Goal: Task Accomplishment & Management: Manage account settings

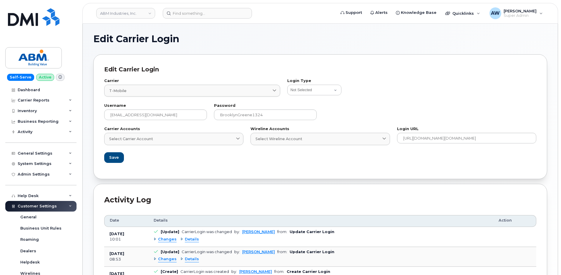
scroll to position [147, 0]
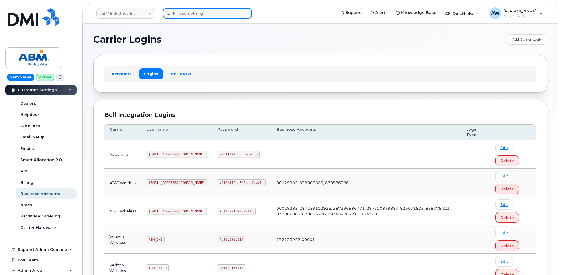
click at [210, 10] on input at bounding box center [207, 13] width 89 height 11
paste input "2246427130"
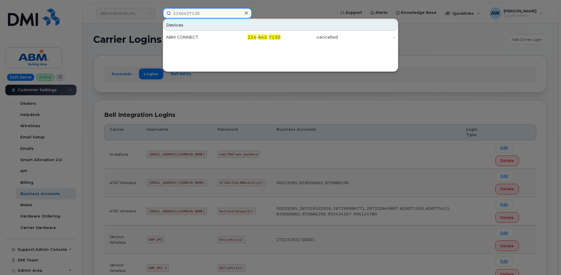
type input "2246427130"
click at [128, 31] on div at bounding box center [280, 137] width 561 height 275
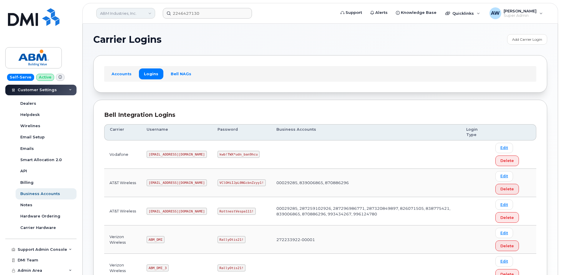
click at [132, 16] on link "ABM Industries, Inc." at bounding box center [125, 13] width 59 height 11
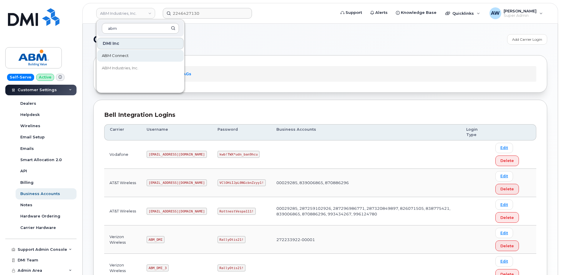
type input "abm"
click at [138, 54] on link "ABM Connect" at bounding box center [140, 56] width 87 height 12
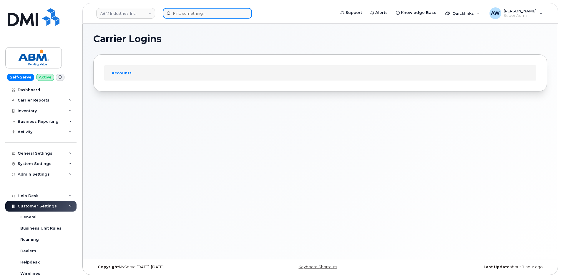
click at [194, 16] on input at bounding box center [207, 13] width 89 height 11
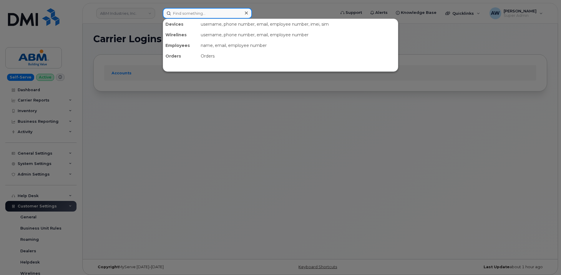
paste input "2246427130"
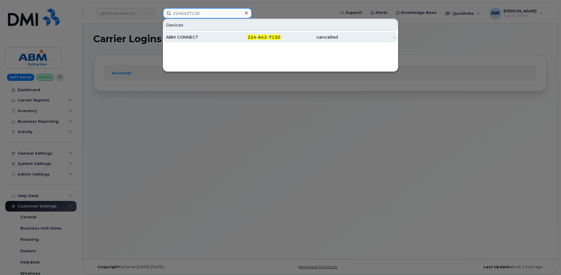
type input "2246427130"
click at [193, 36] on div "ABM CONNECT" at bounding box center [194, 37] width 57 height 6
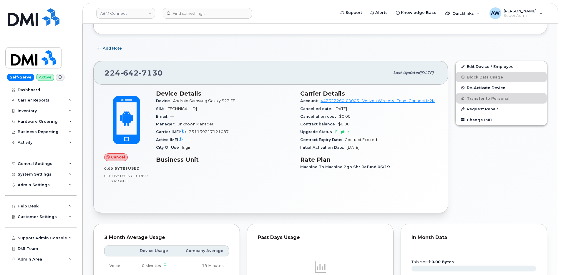
scroll to position [88, 0]
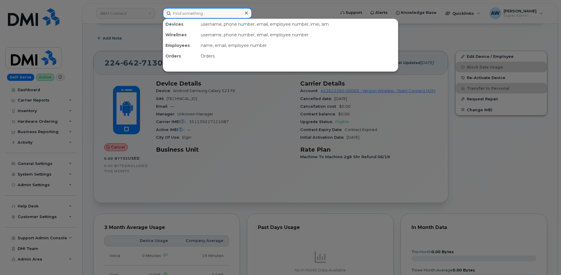
click at [203, 16] on input at bounding box center [207, 13] width 89 height 11
paste input "2246427778"
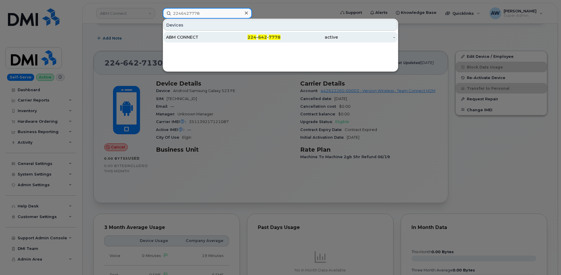
type input "2246427778"
click at [201, 39] on div "ABM CONNECT" at bounding box center [194, 37] width 57 height 6
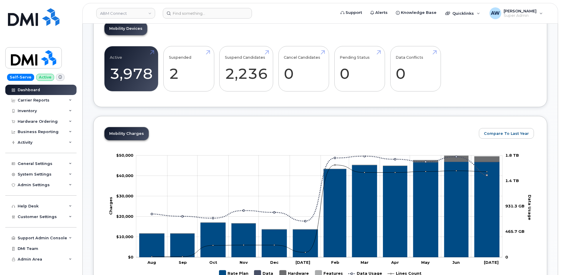
scroll to position [147, 0]
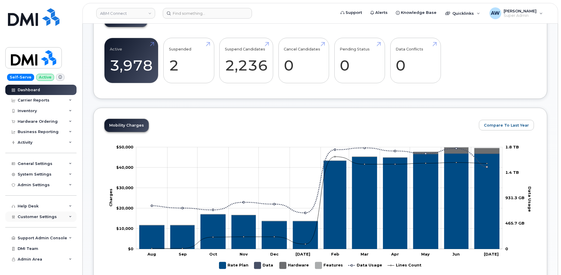
click at [57, 217] on div "Customer Settings" at bounding box center [40, 216] width 71 height 11
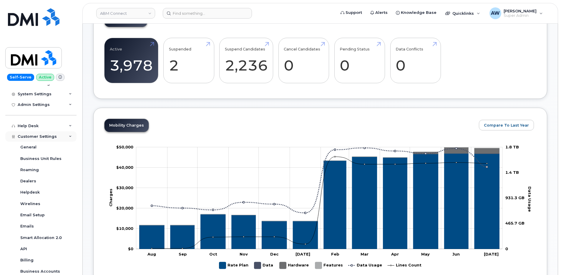
scroll to position [88, 0]
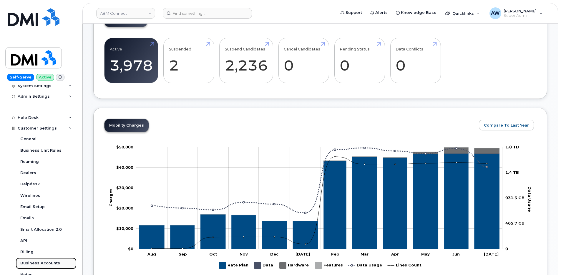
click at [51, 260] on link "Business Accounts" at bounding box center [46, 262] width 61 height 11
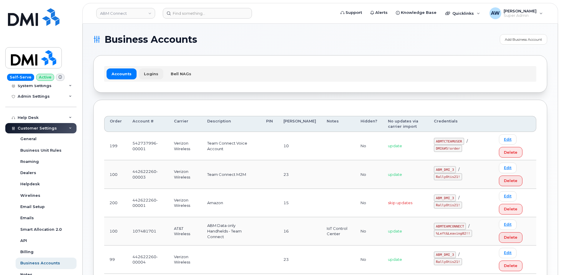
click at [147, 76] on link "Logins" at bounding box center [151, 73] width 24 height 11
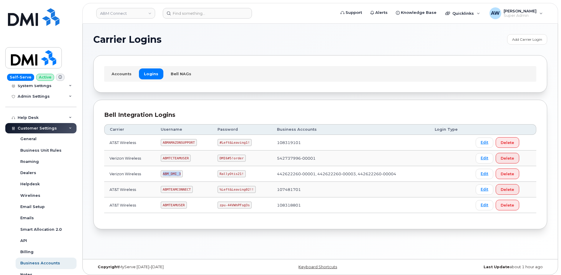
drag, startPoint x: 163, startPoint y: 174, endPoint x: 179, endPoint y: 174, distance: 15.9
click at [179, 174] on code "ABM_DMI_3" at bounding box center [172, 173] width 22 height 7
copy code "ABM_DMI_3"
drag, startPoint x: 219, startPoint y: 172, endPoint x: 241, endPoint y: 171, distance: 22.4
click at [241, 171] on code "RallyOtis21!" at bounding box center [232, 173] width 28 height 7
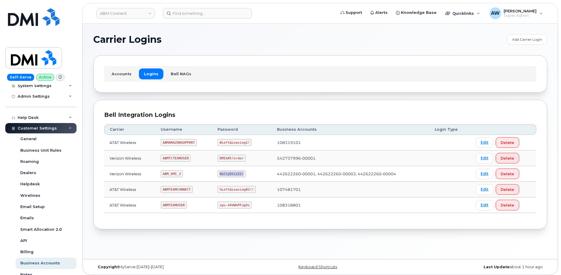
copy code "RallyOtis21!"
click at [119, 16] on link "ABM Connect" at bounding box center [125, 13] width 59 height 11
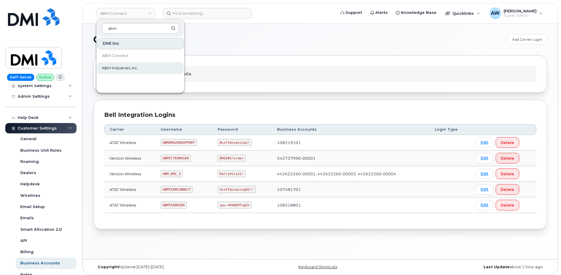
type input "abm"
click at [130, 70] on span "ABM Industries, Inc." at bounding box center [120, 68] width 37 height 6
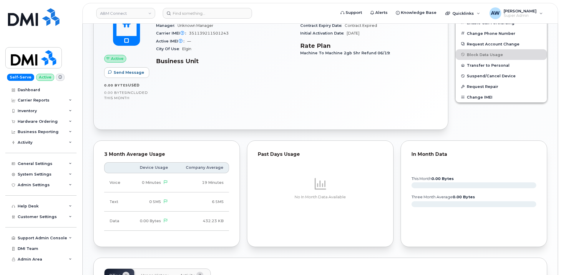
scroll to position [324, 0]
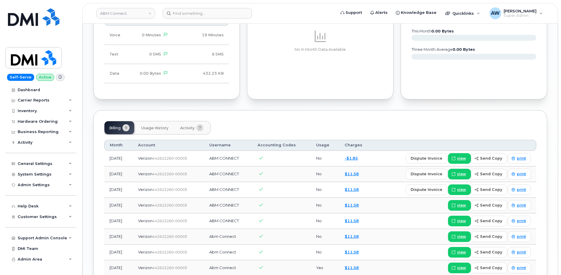
click at [160, 130] on span "Usage History" at bounding box center [154, 127] width 27 height 5
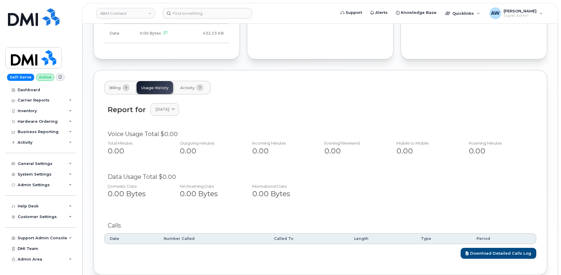
click at [186, 90] on button "Activity 7" at bounding box center [192, 87] width 33 height 13
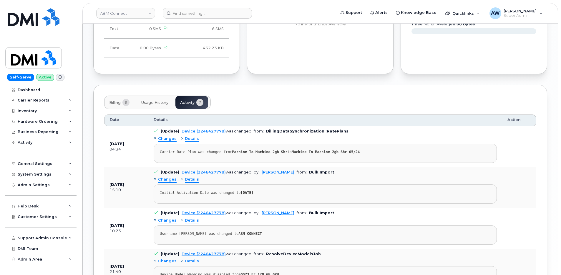
scroll to position [335, 0]
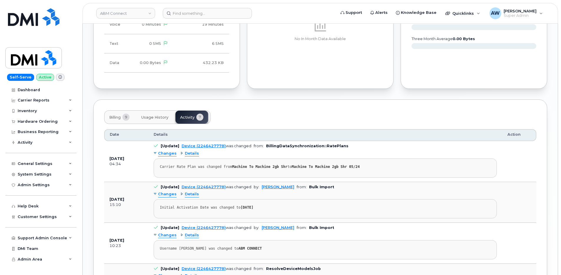
click at [119, 118] on span "Billing" at bounding box center [114, 117] width 11 height 5
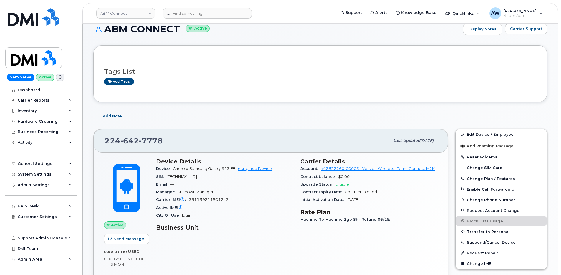
scroll to position [0, 0]
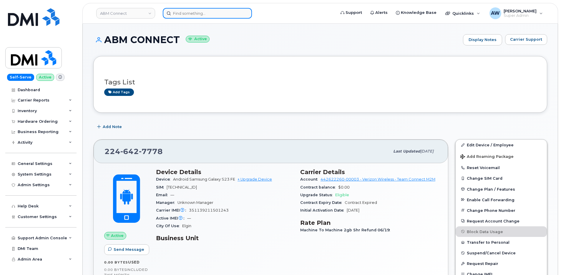
click at [200, 15] on input at bounding box center [207, 13] width 89 height 11
paste input "2247258532"
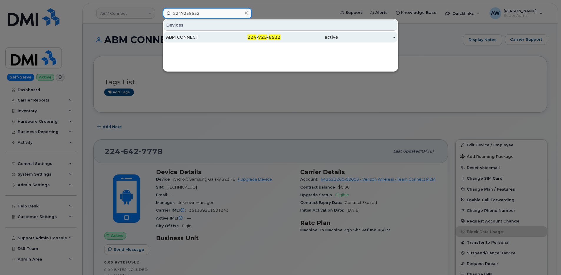
type input "2247258532"
click at [207, 34] on div "ABM CONNECT" at bounding box center [194, 37] width 57 height 6
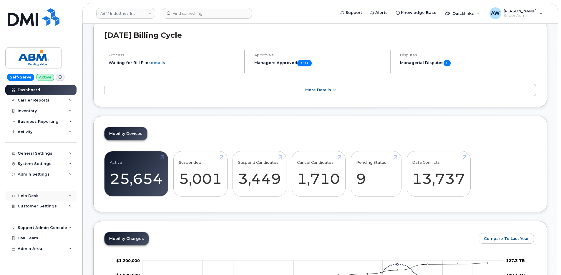
scroll to position [88, 0]
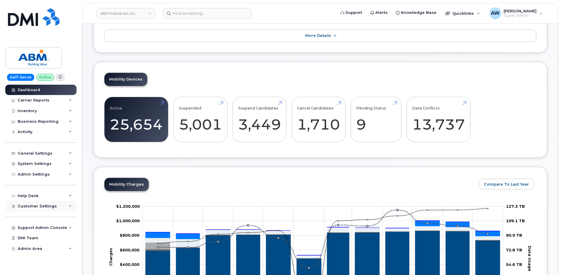
click at [49, 206] on span "Customer Settings" at bounding box center [37, 206] width 39 height 4
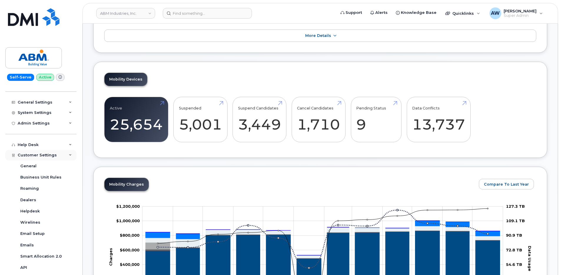
scroll to position [118, 0]
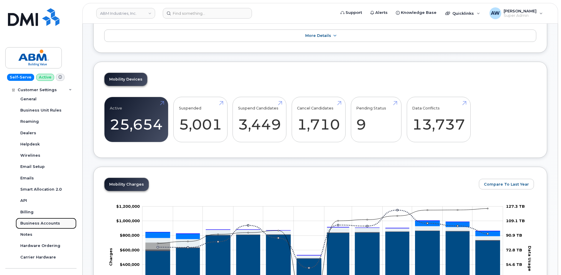
click at [41, 222] on div "Business Accounts" at bounding box center [40, 222] width 40 height 5
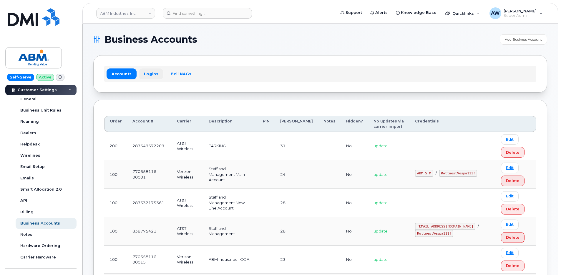
click at [148, 74] on link "Logins" at bounding box center [151, 73] width 24 height 11
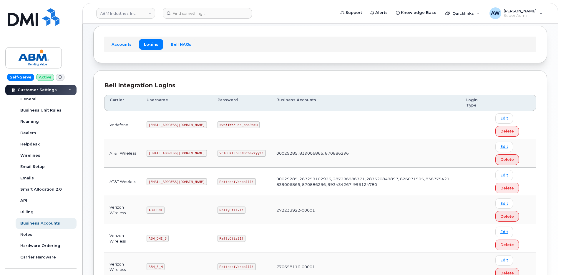
scroll to position [59, 0]
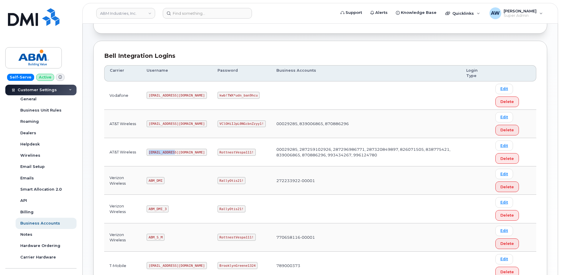
drag, startPoint x: 150, startPoint y: 152, endPoint x: 173, endPoint y: 151, distance: 23.0
click at [173, 151] on code "[EMAIL_ADDRESS][DOMAIN_NAME]" at bounding box center [177, 151] width 60 height 7
copy code "[EMAIL_ADDRESS][DOMAIN_NAME]"
drag, startPoint x: 199, startPoint y: 152, endPoint x: 232, endPoint y: 152, distance: 33.0
click at [232, 152] on code "RottnestVespa111!" at bounding box center [237, 151] width 38 height 7
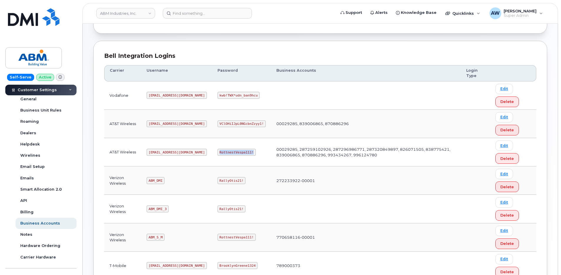
copy code "RottnestVespa111!"
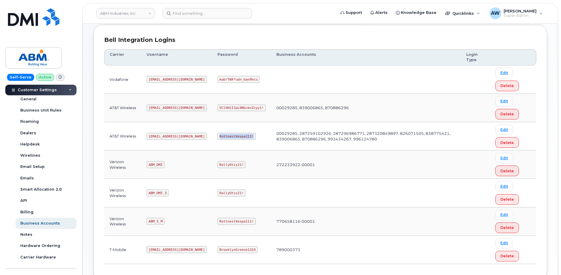
scroll to position [88, 0]
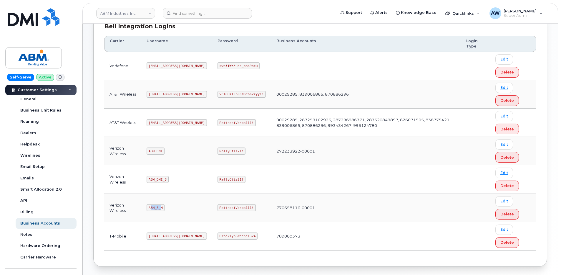
drag, startPoint x: 151, startPoint y: 208, endPoint x: 162, endPoint y: 206, distance: 11.3
click at [162, 206] on code "ABM_S_M" at bounding box center [156, 207] width 18 height 7
drag, startPoint x: 162, startPoint y: 206, endPoint x: 153, endPoint y: 207, distance: 8.3
click at [153, 207] on code "ABM_S_M" at bounding box center [156, 207] width 18 height 7
drag, startPoint x: 149, startPoint y: 207, endPoint x: 162, endPoint y: 207, distance: 13.6
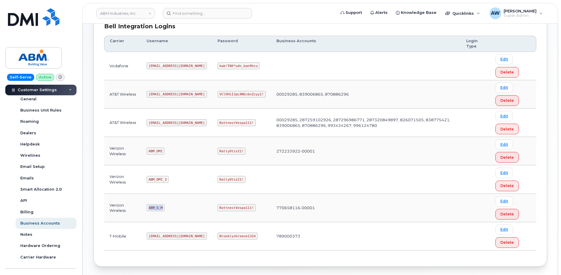
click at [162, 207] on code "ABM_S_M" at bounding box center [156, 207] width 18 height 7
copy code "ABM_S_M"
drag, startPoint x: 199, startPoint y: 208, endPoint x: 229, endPoint y: 209, distance: 31.0
click at [229, 209] on code "RottnestVespa111!" at bounding box center [237, 207] width 38 height 7
copy code "RottnestVespa111!"
